Goal: Task Accomplishment & Management: Use online tool/utility

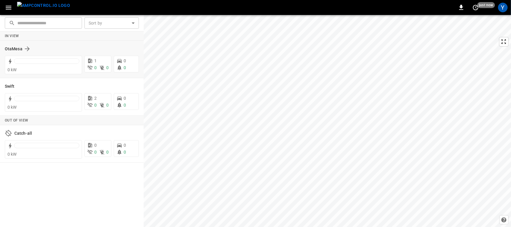
click at [19, 44] on div "OtaMesa" at bounding box center [72, 48] width 134 height 11
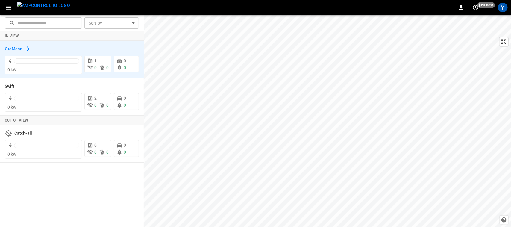
click at [17, 49] on h6 "OtaMesa" at bounding box center [14, 49] width 18 height 7
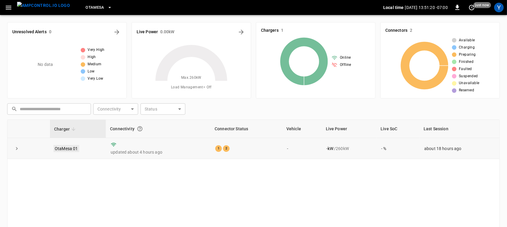
click at [72, 147] on link "OtaMesa 01" at bounding box center [67, 148] width 26 height 7
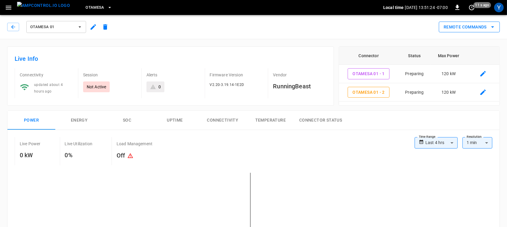
click at [452, 29] on button "Remote Commands" at bounding box center [469, 27] width 61 height 11
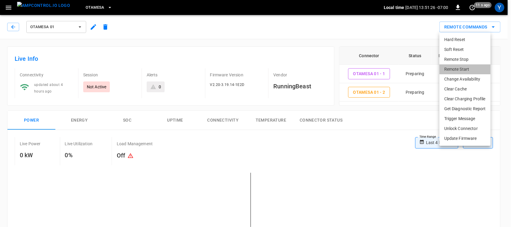
click at [460, 70] on li "Remote Start" at bounding box center [464, 69] width 51 height 10
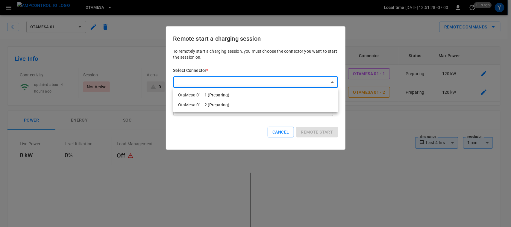
click at [218, 95] on li "OtaMesa 01 - 1 (Preparing)" at bounding box center [255, 95] width 165 height 10
type input "**********"
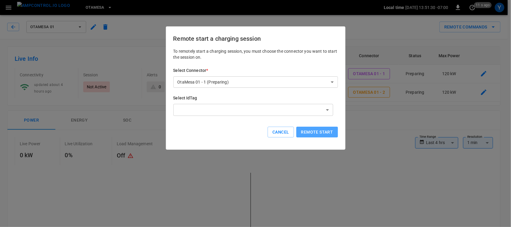
click at [313, 133] on button "Remote start" at bounding box center [317, 132] width 42 height 11
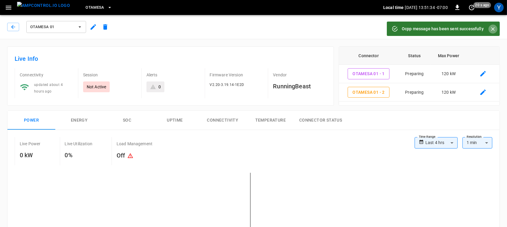
click at [490, 27] on button "Close" at bounding box center [493, 29] width 9 height 9
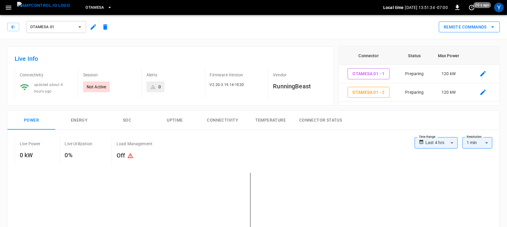
click at [482, 26] on button "Remote Commands" at bounding box center [469, 27] width 61 height 11
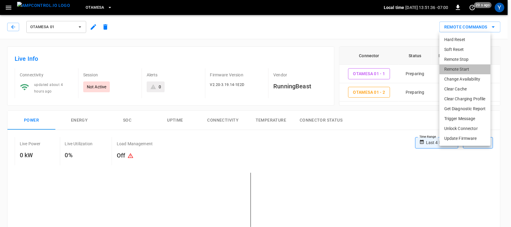
click at [464, 71] on li "Remote Start" at bounding box center [464, 69] width 51 height 10
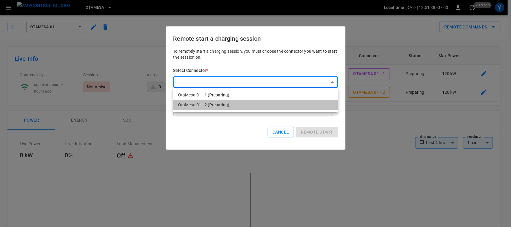
click at [314, 107] on li "OtaMesa 01 - 2 (Preparing)" at bounding box center [255, 105] width 165 height 10
type input "**********"
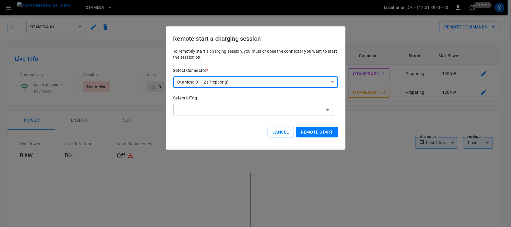
click at [324, 127] on button "Remote start" at bounding box center [317, 132] width 42 height 11
